Goal: Check status: Check status

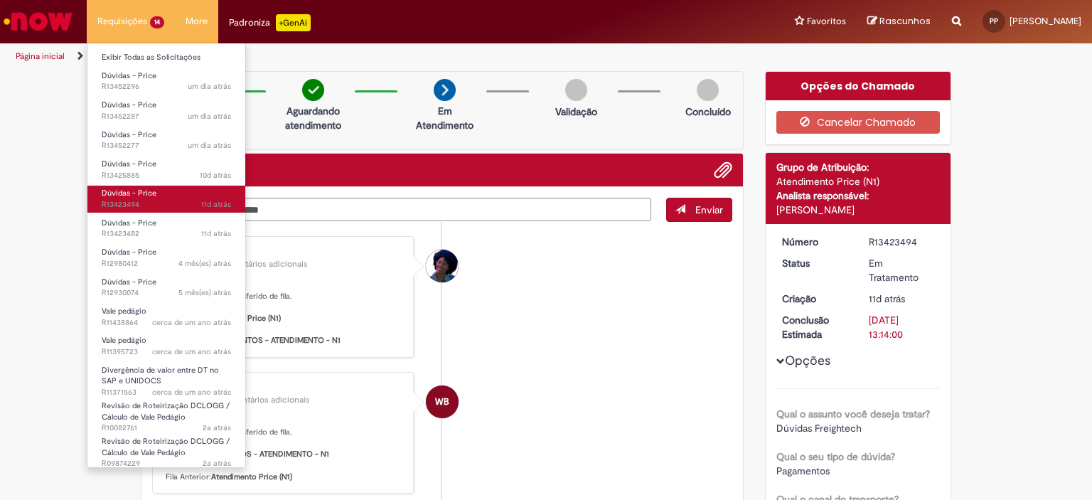
click at [131, 186] on link "Dúvidas - Price 11d atrás 11 dias atrás R13423494" at bounding box center [166, 199] width 158 height 26
click at [128, 199] on span "11d atrás 11 dias atrás R13423494" at bounding box center [166, 204] width 129 height 11
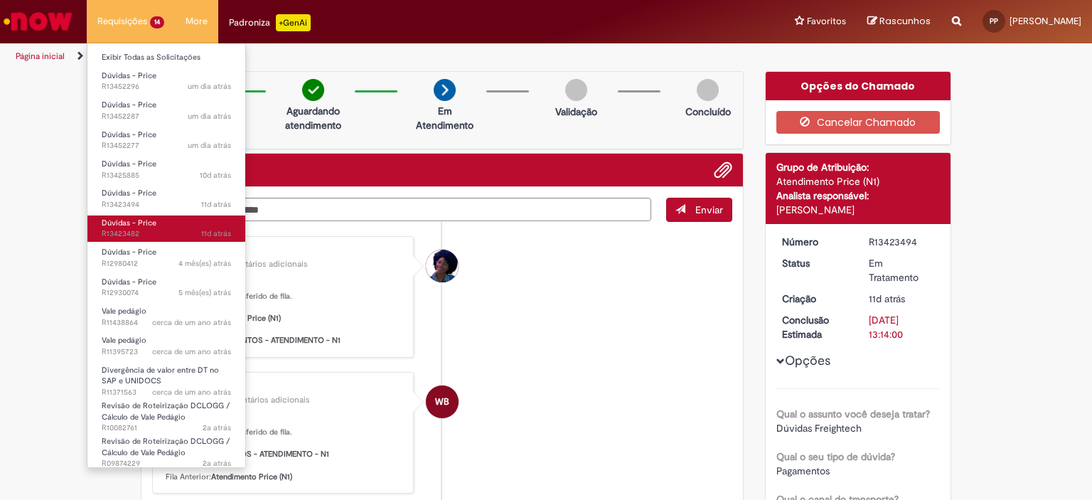
click at [129, 222] on span "Dúvidas - Price" at bounding box center [129, 223] width 55 height 11
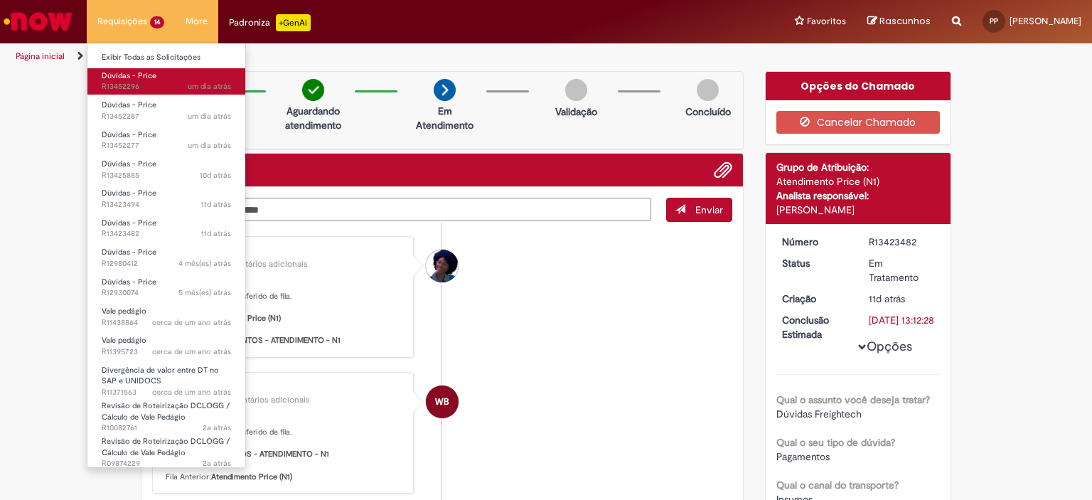
click at [149, 79] on span "Dúvidas - Price" at bounding box center [129, 75] width 55 height 11
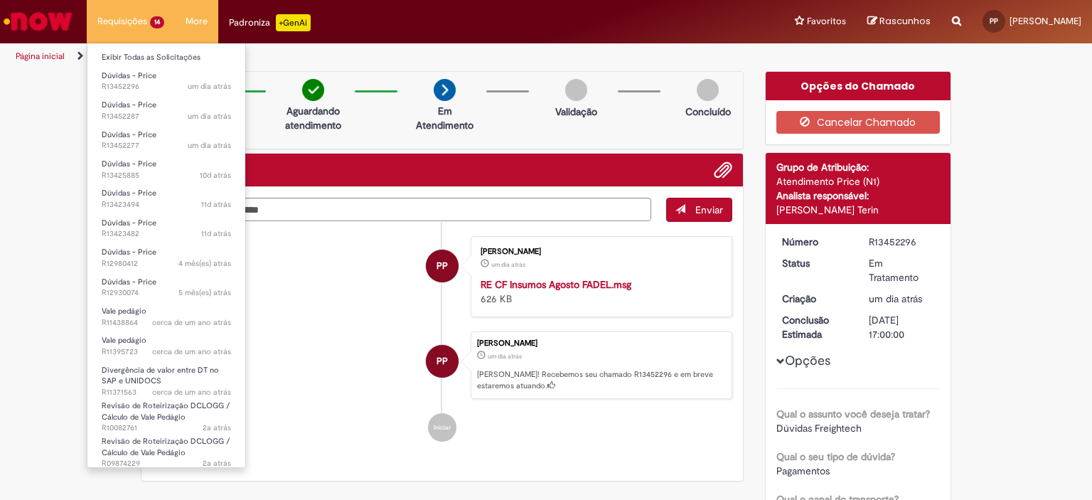
click at [149, 96] on li "Dúvidas - Price um dia atrás um dia atrás R13452287" at bounding box center [166, 109] width 158 height 29
click at [156, 119] on span "um dia atrás um dia atrás R13452287" at bounding box center [166, 116] width 129 height 11
click at [137, 111] on span "um dia atrás um dia atrás R13452287" at bounding box center [166, 116] width 129 height 11
click at [123, 201] on span "11d atrás 11 dias atrás R13423494" at bounding box center [166, 204] width 129 height 11
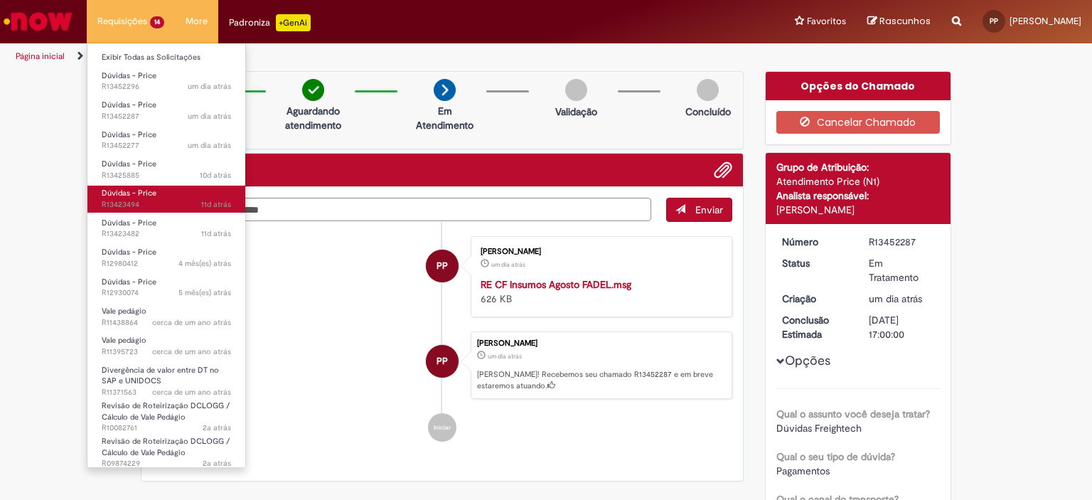
click at [123, 201] on span "11d atrás 11 dias atrás R13423494" at bounding box center [166, 204] width 129 height 11
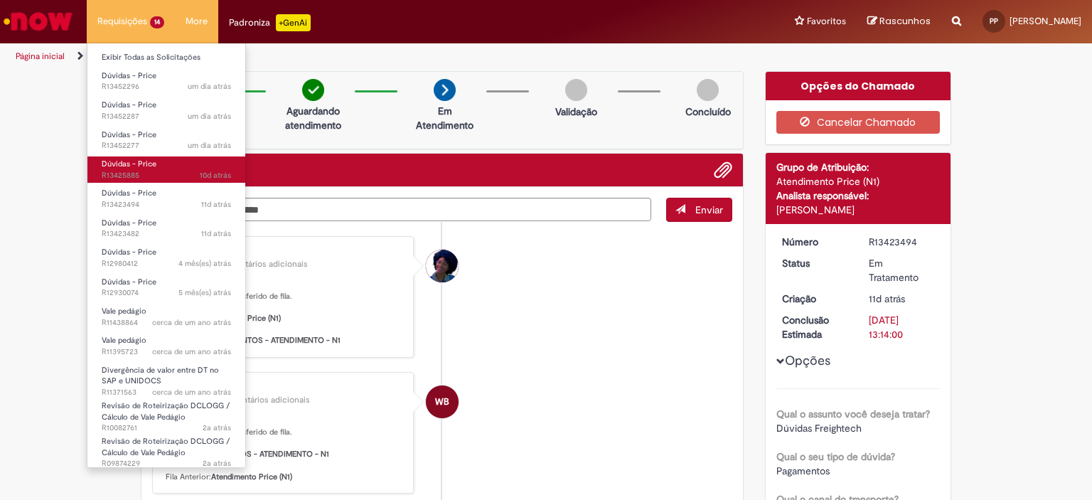
click at [161, 173] on span "10d atrás 10 dias atrás R13425885" at bounding box center [166, 175] width 129 height 11
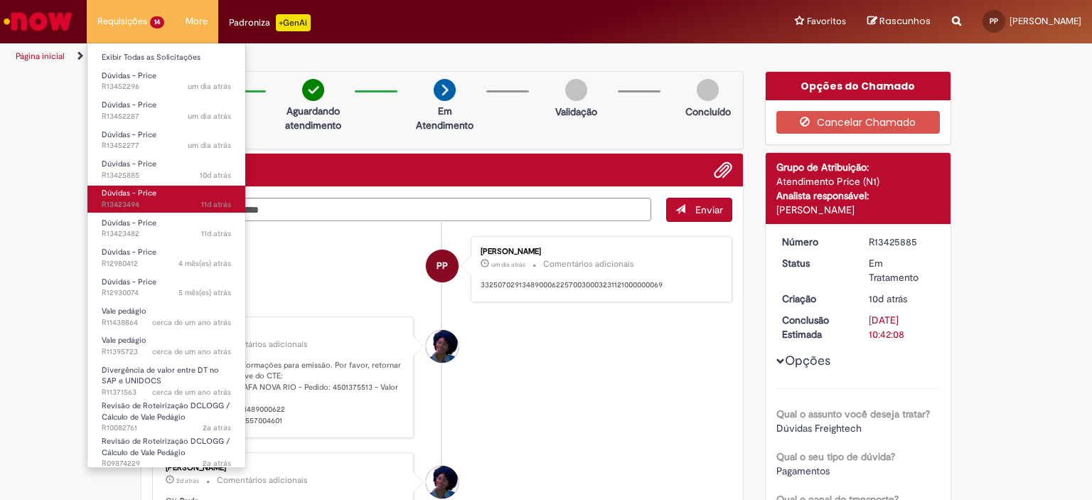
click at [143, 201] on span "11d atrás 11 dias atrás R13423494" at bounding box center [166, 204] width 129 height 11
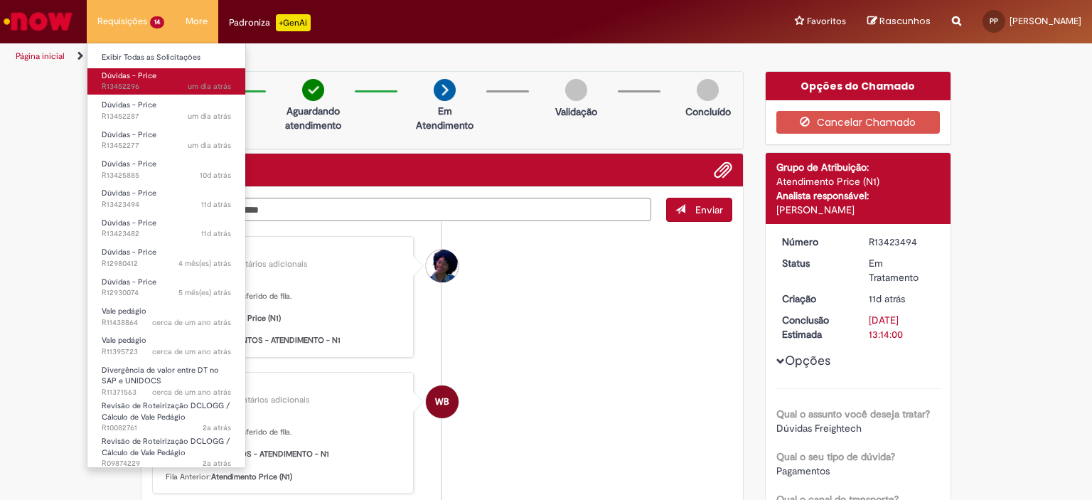
click at [144, 75] on span "Dúvidas - Price" at bounding box center [129, 75] width 55 height 11
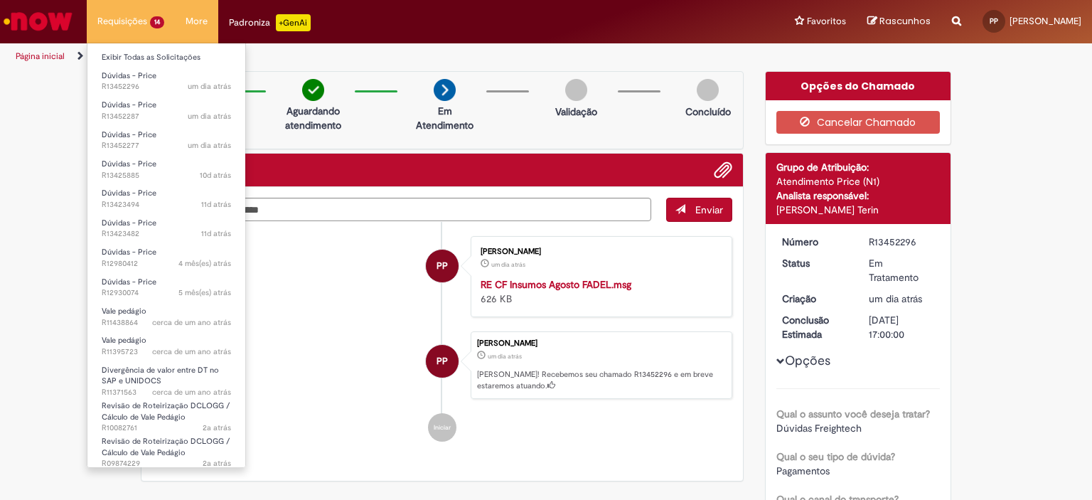
click at [142, 95] on li "Dúvidas - Price um dia atrás um dia atrás R13452287" at bounding box center [166, 109] width 158 height 29
click at [151, 114] on span "um dia atrás um dia atrás R13452287" at bounding box center [166, 116] width 129 height 11
click at [143, 211] on link "Dúvidas - Price 11d atrás 11 dias atrás R13423494" at bounding box center [166, 199] width 158 height 26
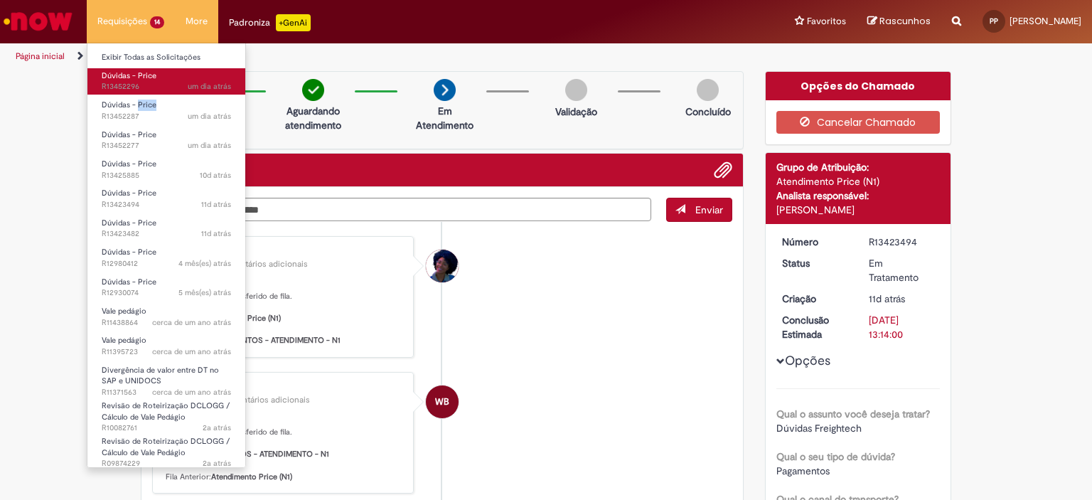
click at [150, 85] on span "um dia atrás um dia atrás R13452296" at bounding box center [166, 86] width 129 height 11
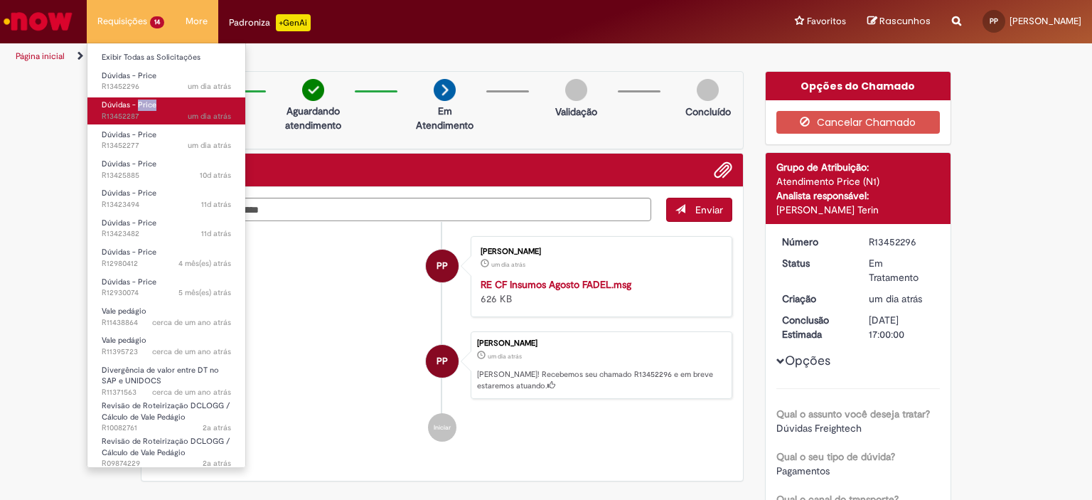
click at [144, 123] on link "Dúvidas - Price um dia atrás um dia atrás R13452287" at bounding box center [166, 110] width 158 height 26
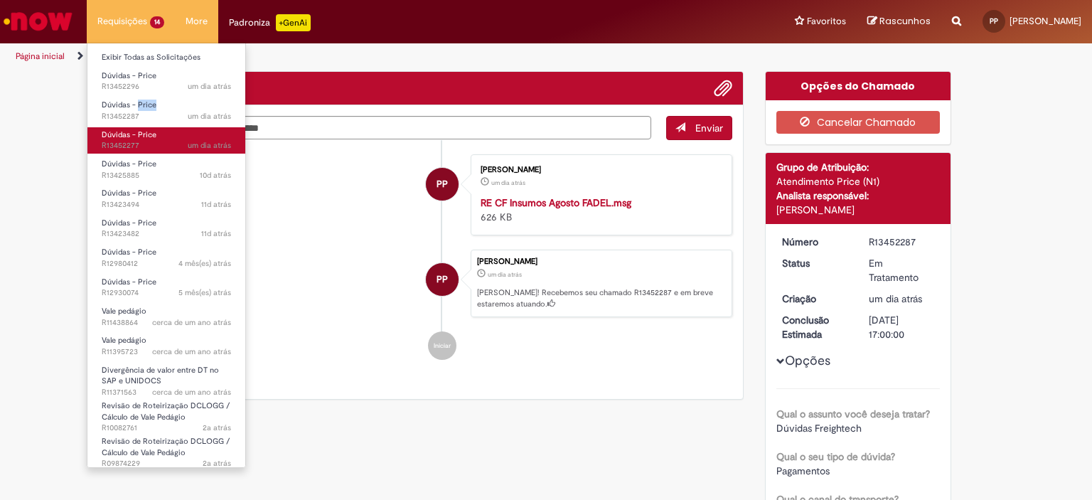
click at [136, 132] on span "Dúvidas - Price" at bounding box center [129, 134] width 55 height 11
